Goal: Task Accomplishment & Management: Manage account settings

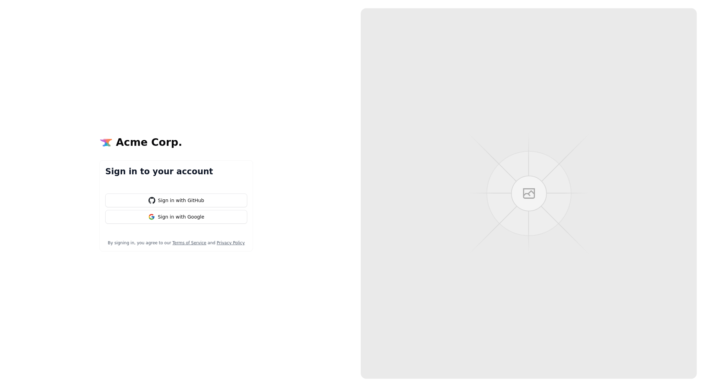
click at [199, 217] on button "Sign in with Google" at bounding box center [176, 217] width 142 height 14
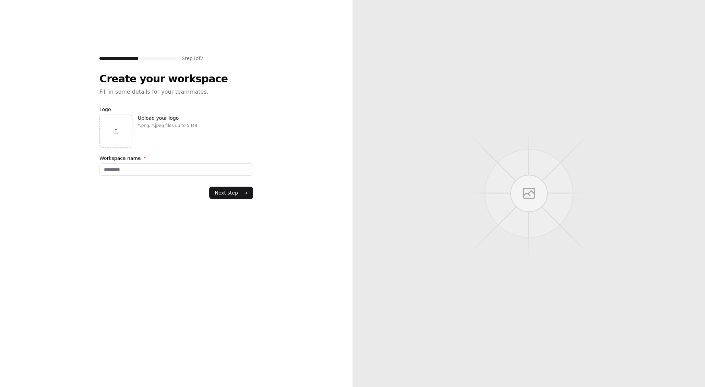
click at [229, 193] on button "Next step →" at bounding box center [231, 193] width 44 height 12
click at [255, 152] on div "Step 1 of 2 Create your workspace Fill in some details for your teammates. Logo…" at bounding box center [176, 193] width 353 height 387
click at [207, 166] on input "Workspace name *" at bounding box center [176, 169] width 154 height 12
type input "****"
click at [238, 188] on button "Next step →" at bounding box center [231, 193] width 44 height 12
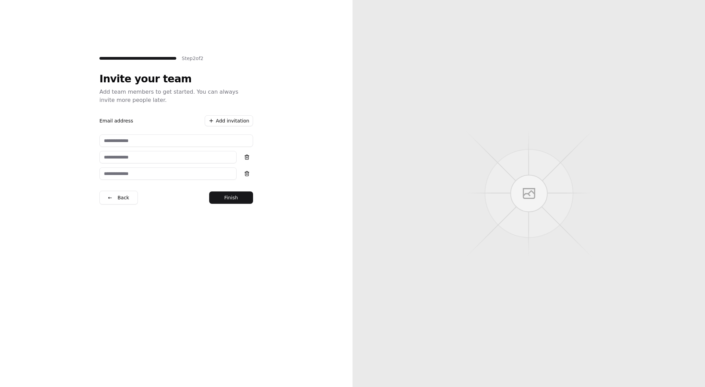
click at [224, 200] on button "Finish" at bounding box center [231, 197] width 44 height 12
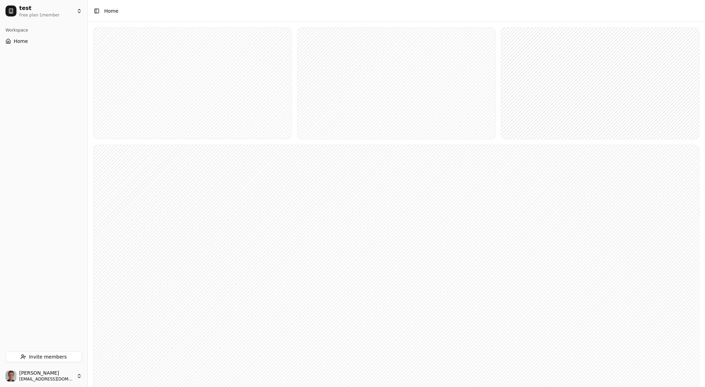
click at [22, 41] on span "Home" at bounding box center [21, 41] width 14 height 7
click at [77, 11] on html "test Free plan · 1 member Workspace Home Invite members Maxime Uszpolewicz maxi…" at bounding box center [352, 252] width 705 height 505
click at [210, 113] on html "test Free plan · 1 member Workspace Home Invite members Maxime Uszpolewicz maxi…" at bounding box center [352, 252] width 705 height 505
click at [192, 78] on rect at bounding box center [193, 83] width 198 height 111
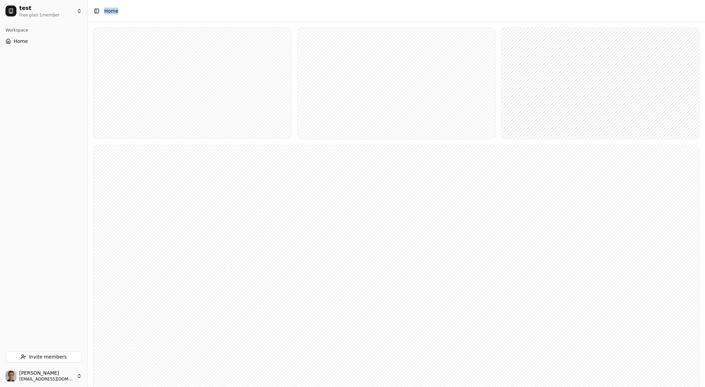
click at [192, 78] on rect at bounding box center [193, 83] width 198 height 111
drag, startPoint x: 177, startPoint y: 169, endPoint x: 261, endPoint y: 113, distance: 101.4
click at [263, 112] on div at bounding box center [396, 267] width 617 height 491
click at [74, 10] on html "test Free plan · 1 member Workspace Home Invite members Maxime Uszpolewicz maxi…" at bounding box center [352, 252] width 705 height 505
click at [108, 31] on button "Settings" at bounding box center [107, 31] width 31 height 11
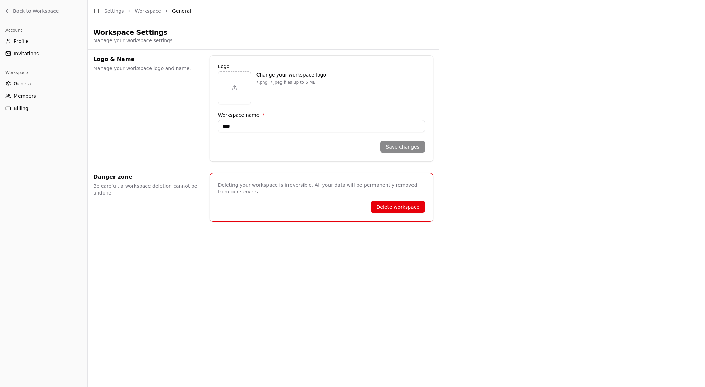
click at [33, 96] on span "Members" at bounding box center [25, 96] width 22 height 7
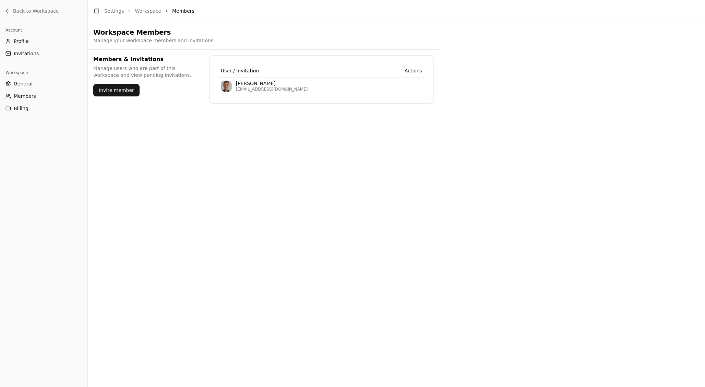
click at [38, 85] on button "General" at bounding box center [44, 83] width 82 height 11
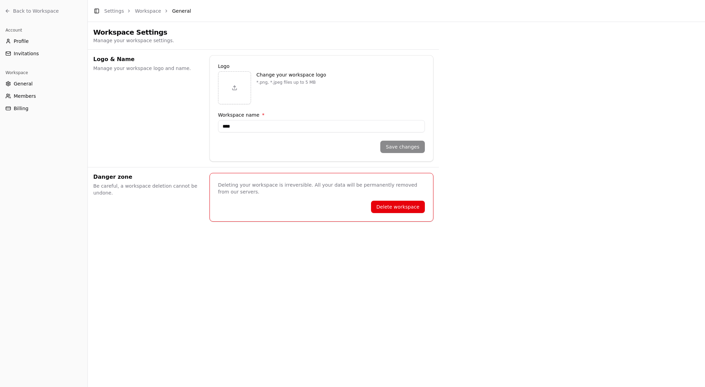
click at [32, 38] on button "Profile" at bounding box center [44, 41] width 82 height 11
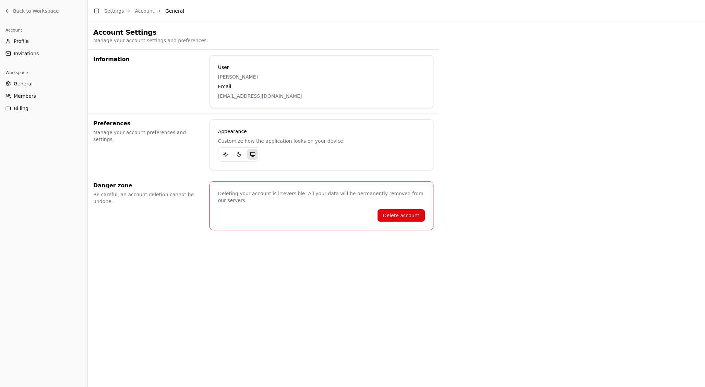
click at [12, 11] on link "Back to Workspace" at bounding box center [44, 10] width 82 height 11
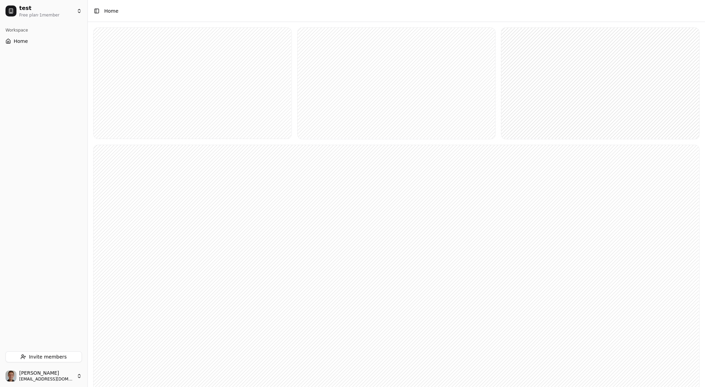
click at [134, 38] on rect at bounding box center [193, 83] width 198 height 111
drag, startPoint x: 132, startPoint y: 73, endPoint x: 157, endPoint y: 41, distance: 40.1
click at [157, 41] on rect at bounding box center [193, 83] width 198 height 111
drag, startPoint x: 143, startPoint y: 71, endPoint x: 117, endPoint y: 145, distance: 78.6
click at [117, 145] on div at bounding box center [396, 267] width 617 height 491
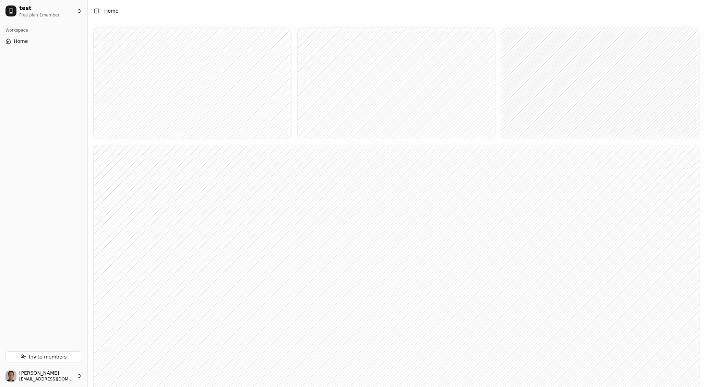
click at [22, 42] on span "Home" at bounding box center [21, 41] width 14 height 7
click at [81, 11] on html "test Free plan · 1 member Workspace Home Invite members Maxime Uszpolewicz maxi…" at bounding box center [352, 252] width 705 height 505
click at [106, 76] on div "Add workspace" at bounding box center [120, 77] width 37 height 7
click at [36, 15] on html "test Free plan · 1 member Workspace Home Invite members Maxime Uszpolewicz maxi…" at bounding box center [352, 252] width 705 height 505
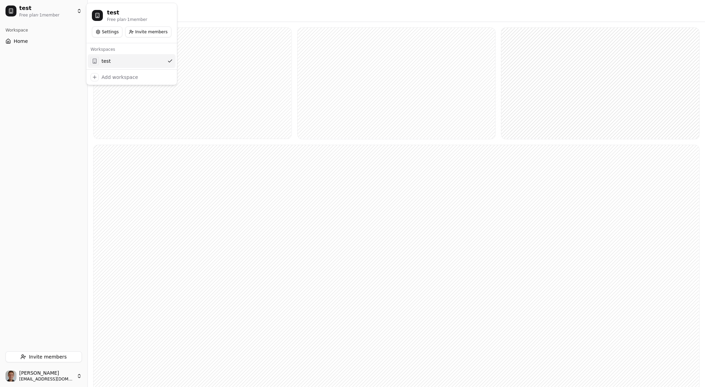
click at [67, 12] on html "test Free plan · 1 member Workspace Home Invite members Maxime Uszpolewicz maxi…" at bounding box center [352, 252] width 705 height 505
click at [151, 58] on rect at bounding box center [193, 83] width 198 height 111
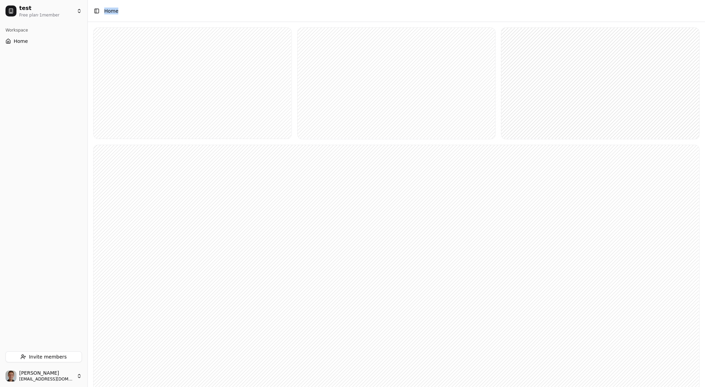
click at [151, 58] on rect at bounding box center [193, 83] width 198 height 111
click at [73, 377] on html "test Free plan · 1 member Workspace Home Invite members Maxime Uszpolewicz maxi…" at bounding box center [352, 126] width 705 height 505
click at [152, 362] on button "Activer le mode sombre" at bounding box center [152, 362] width 7 height 7
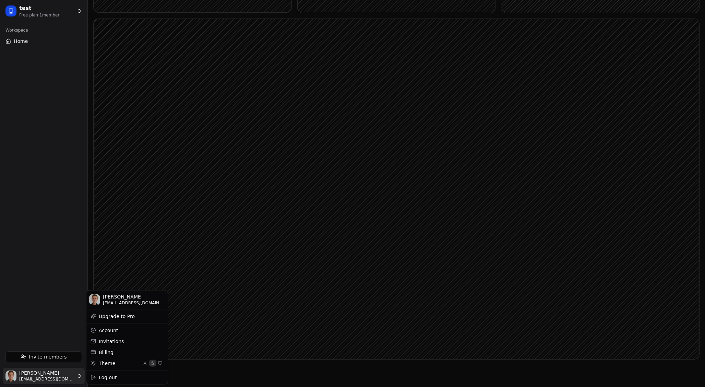
click at [158, 363] on button "Utiliser les préférences système" at bounding box center [160, 362] width 7 height 7
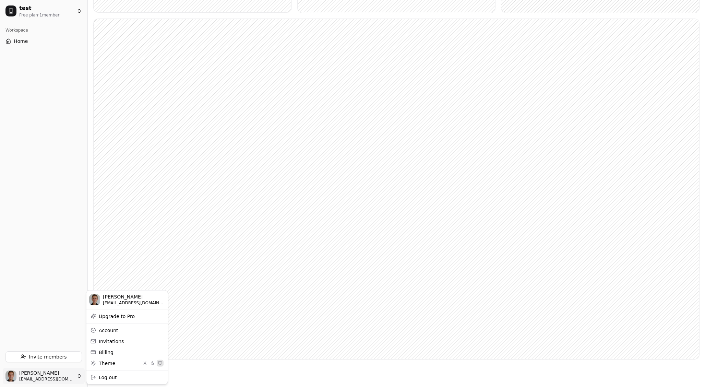
click at [26, 252] on html "test Free plan · 1 member Workspace Home Invite members Maxime Uszpolewicz maxi…" at bounding box center [352, 126] width 705 height 505
